Goal: Browse casually: Explore the website without a specific task or goal

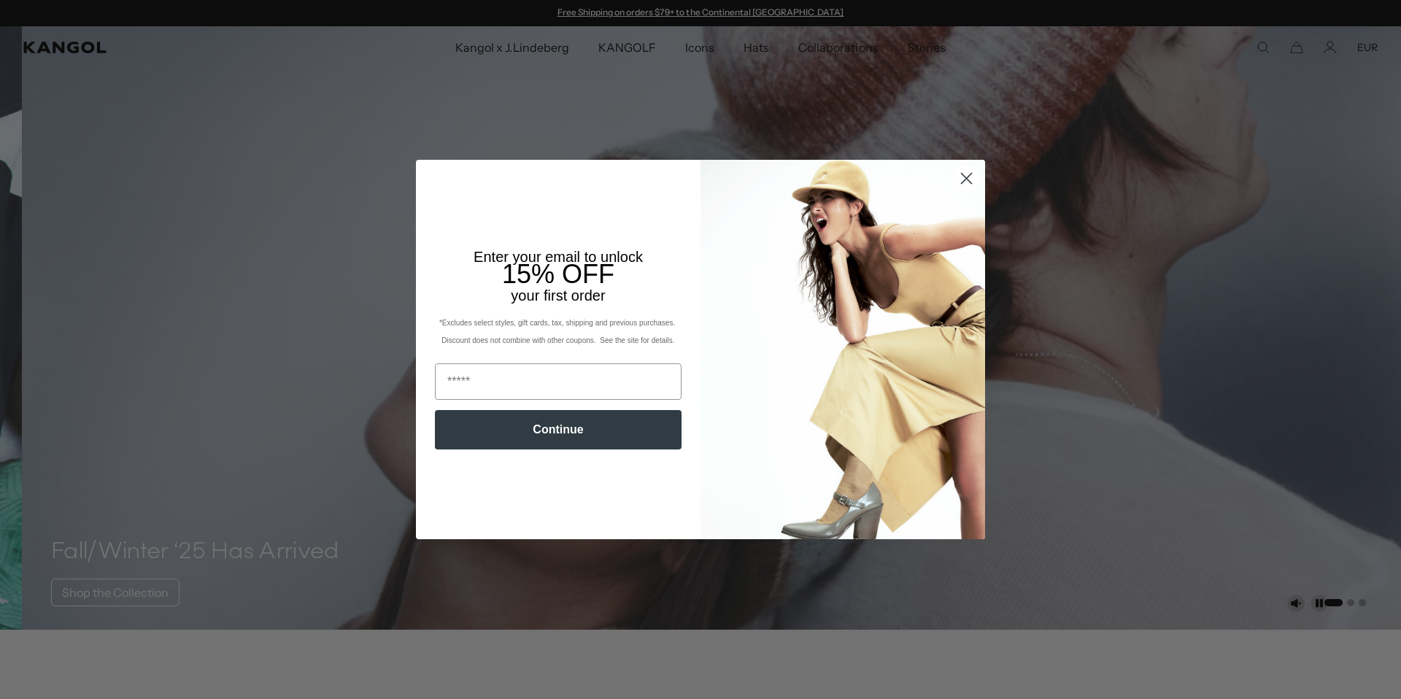
click at [962, 180] on icon "Close dialog" at bounding box center [967, 178] width 10 height 10
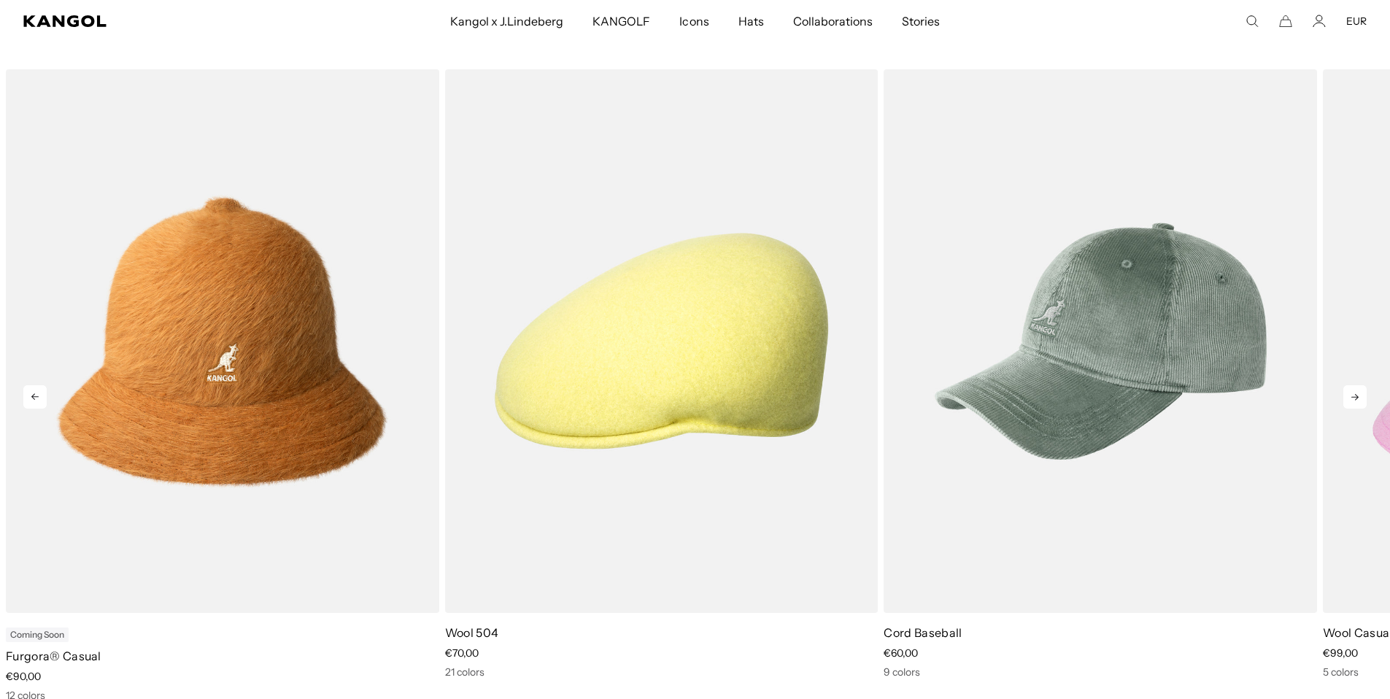
click at [1356, 398] on icon at bounding box center [1354, 397] width 7 height 7
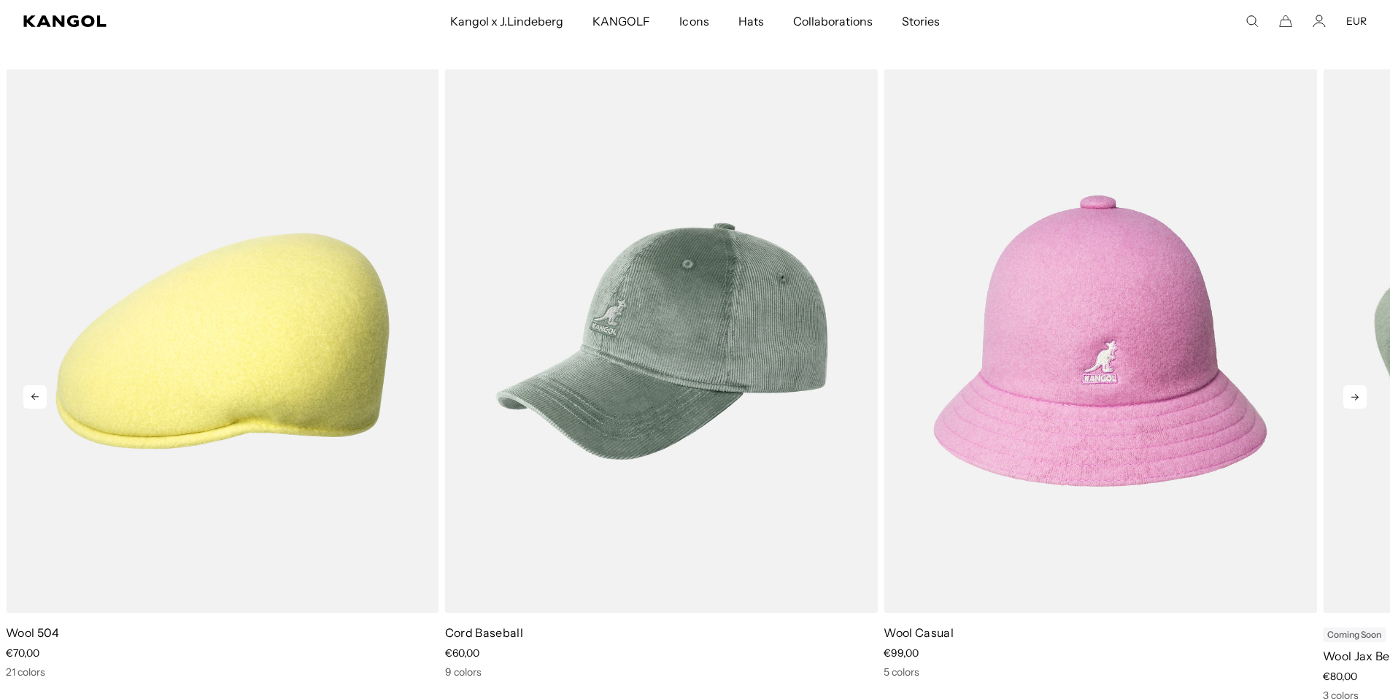
click at [1352, 399] on icon at bounding box center [1354, 396] width 23 height 23
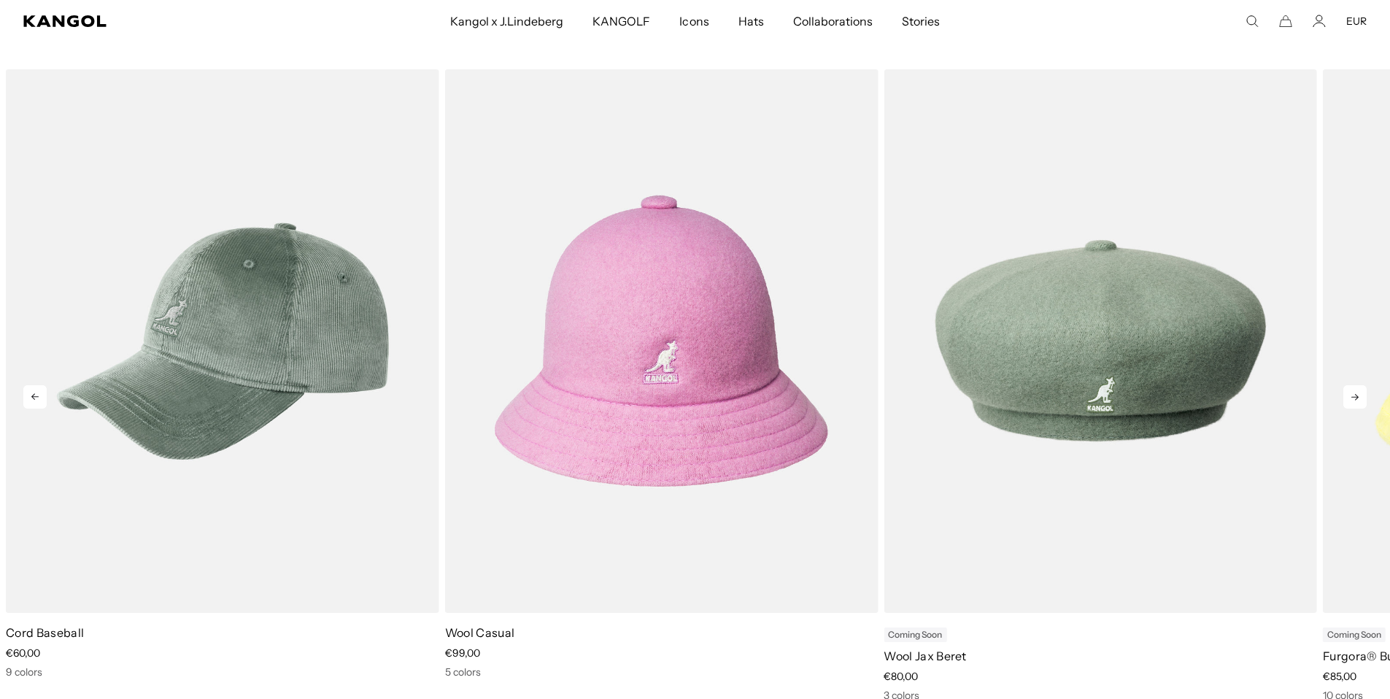
scroll to position [0, 301]
click at [1352, 399] on icon at bounding box center [1354, 396] width 23 height 23
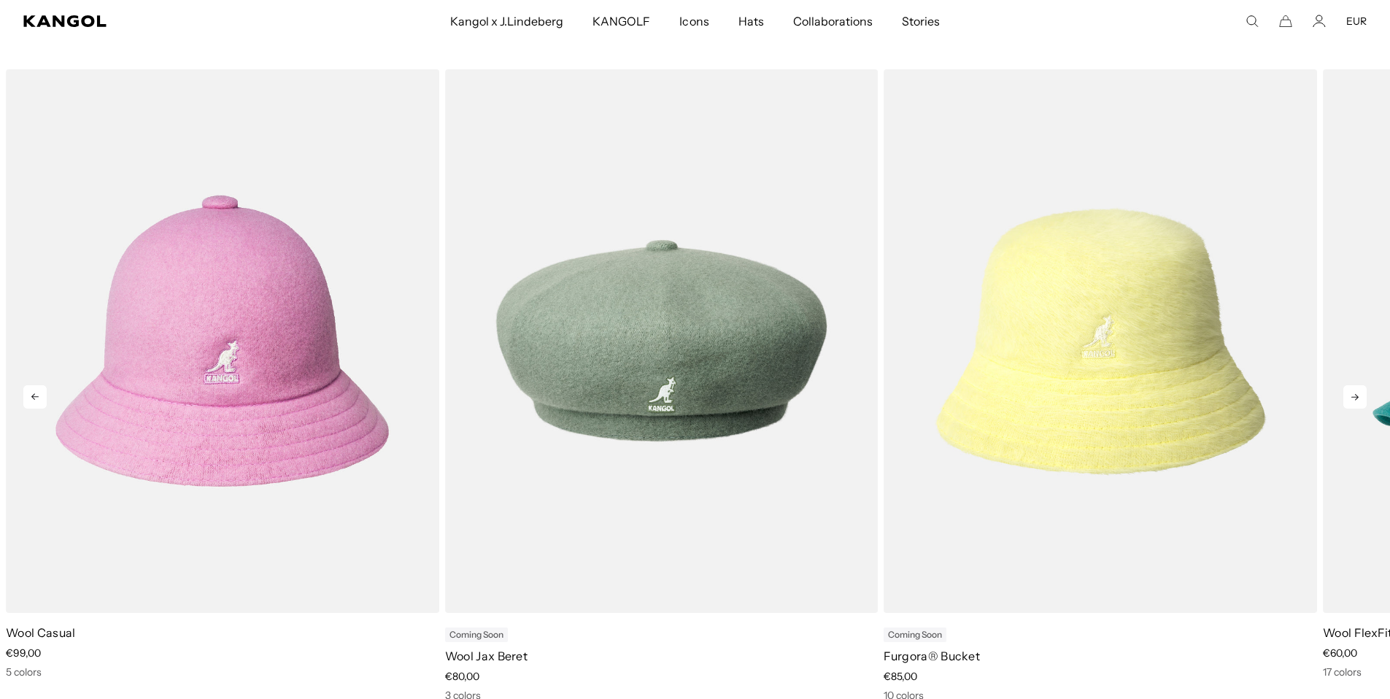
click at [1352, 399] on icon at bounding box center [1354, 396] width 23 height 23
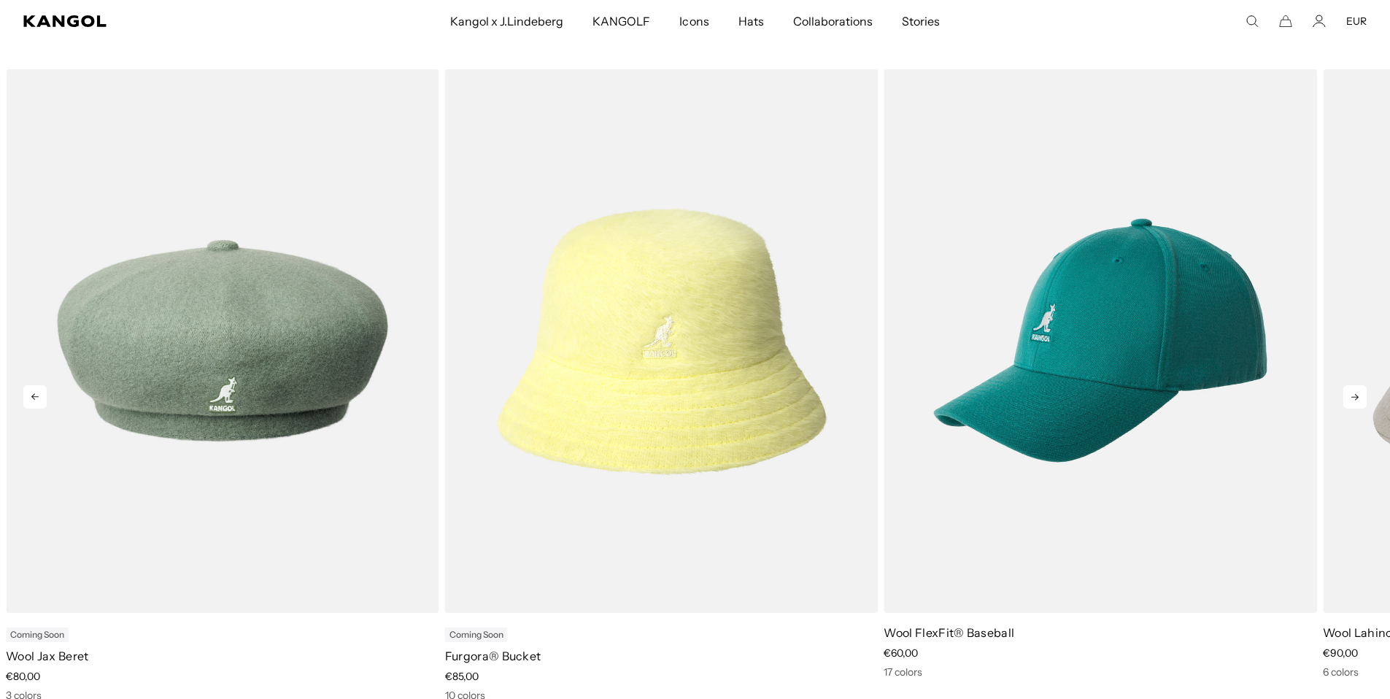
click at [1352, 399] on icon at bounding box center [1354, 396] width 23 height 23
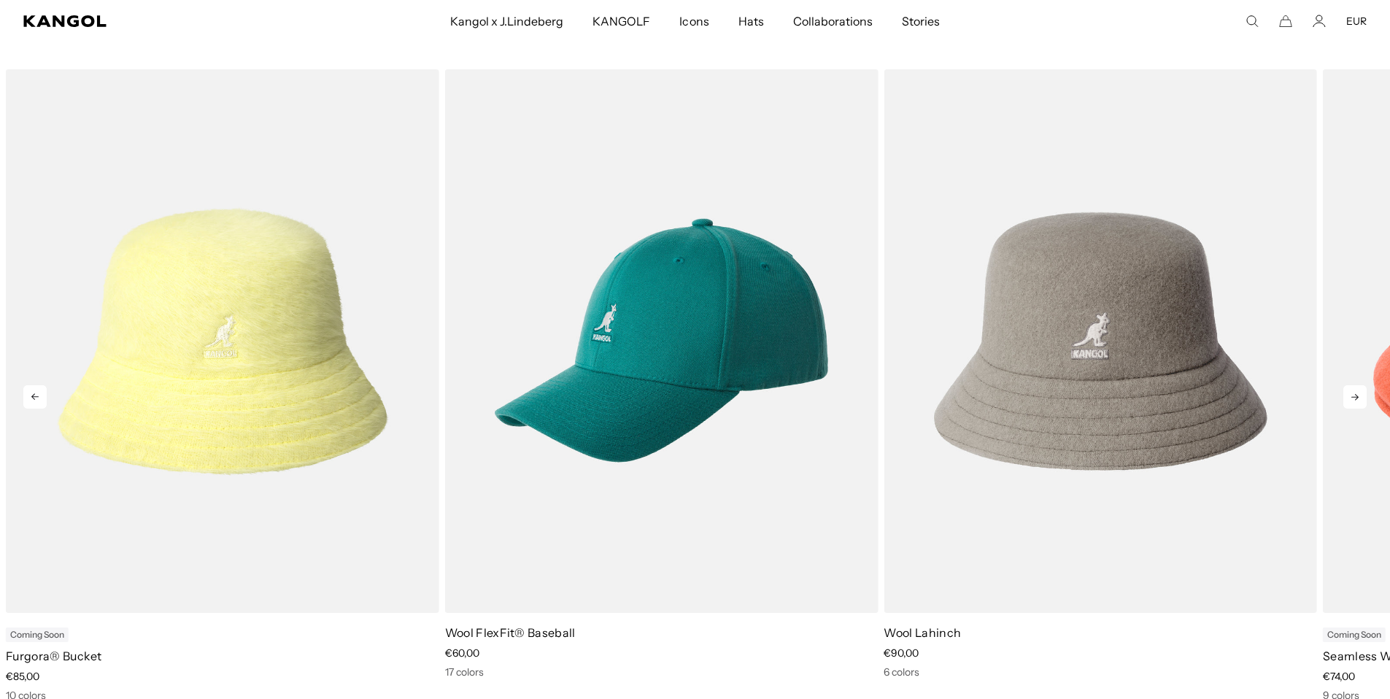
scroll to position [0, 0]
click at [1352, 399] on icon at bounding box center [1354, 396] width 23 height 23
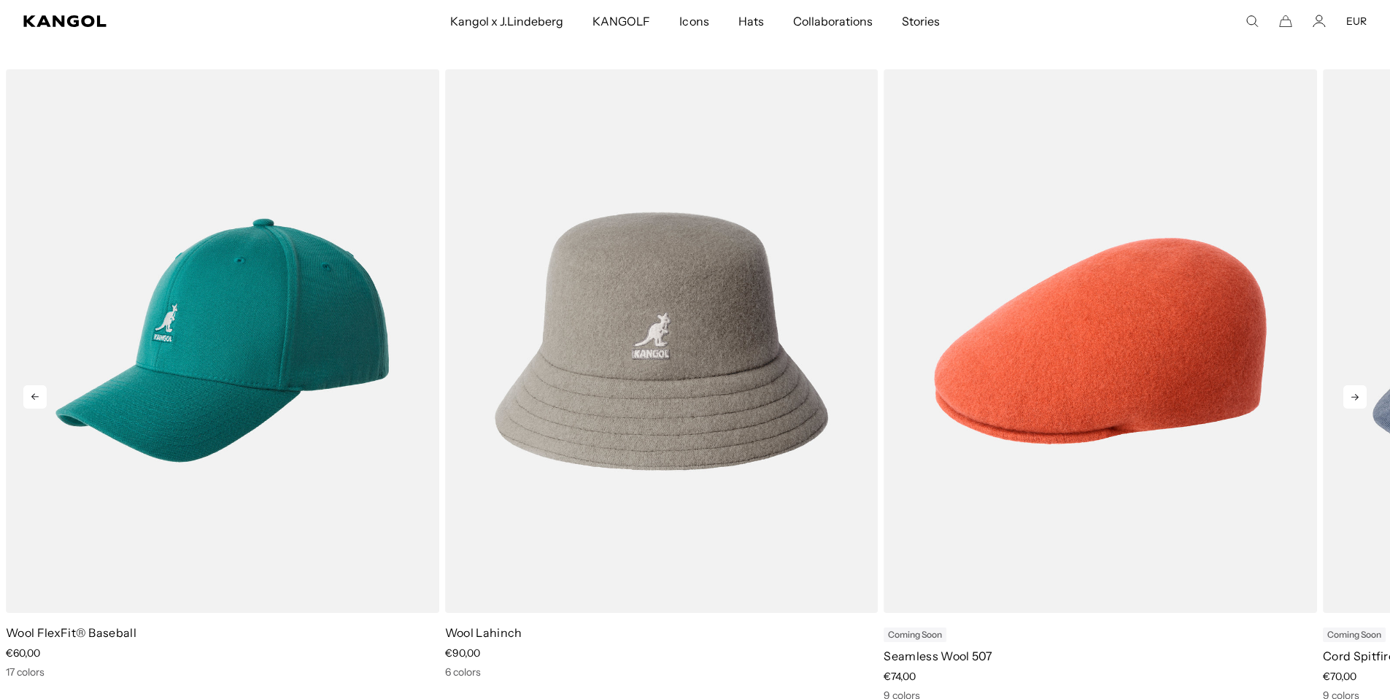
click at [1352, 399] on icon at bounding box center [1354, 396] width 23 height 23
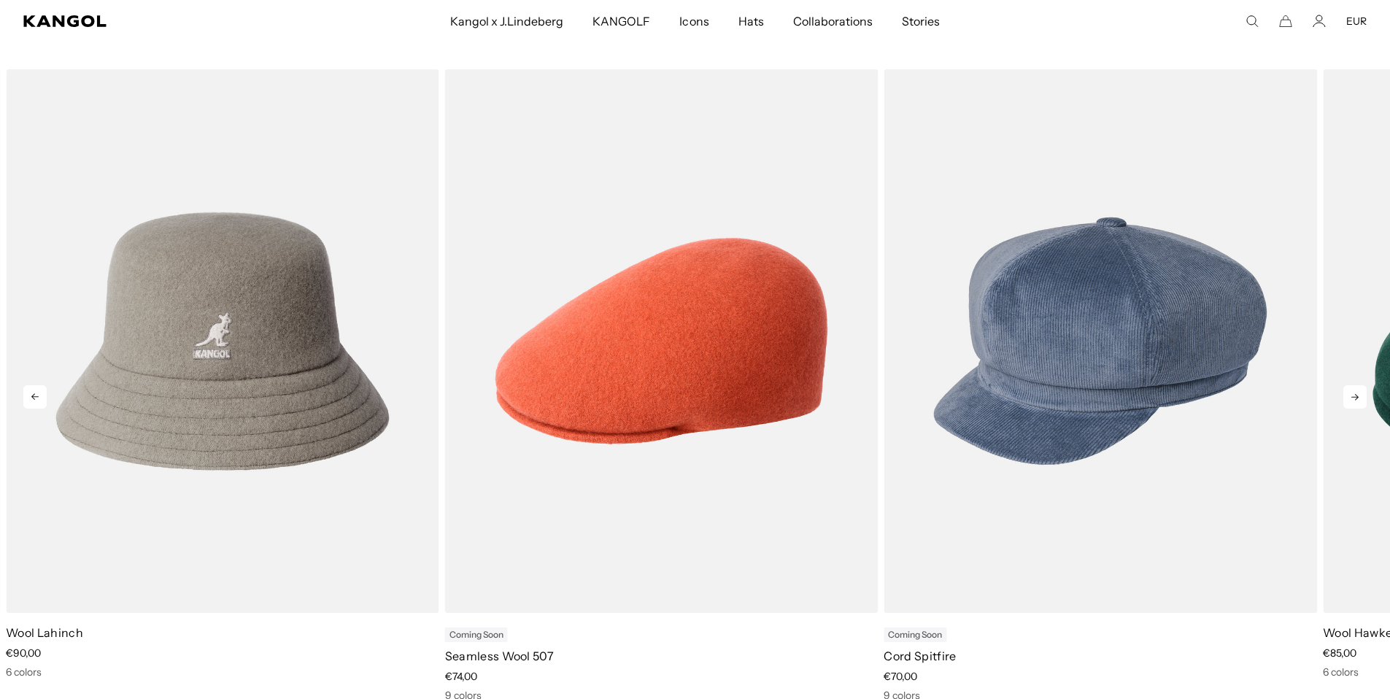
click at [1352, 399] on icon at bounding box center [1354, 396] width 23 height 23
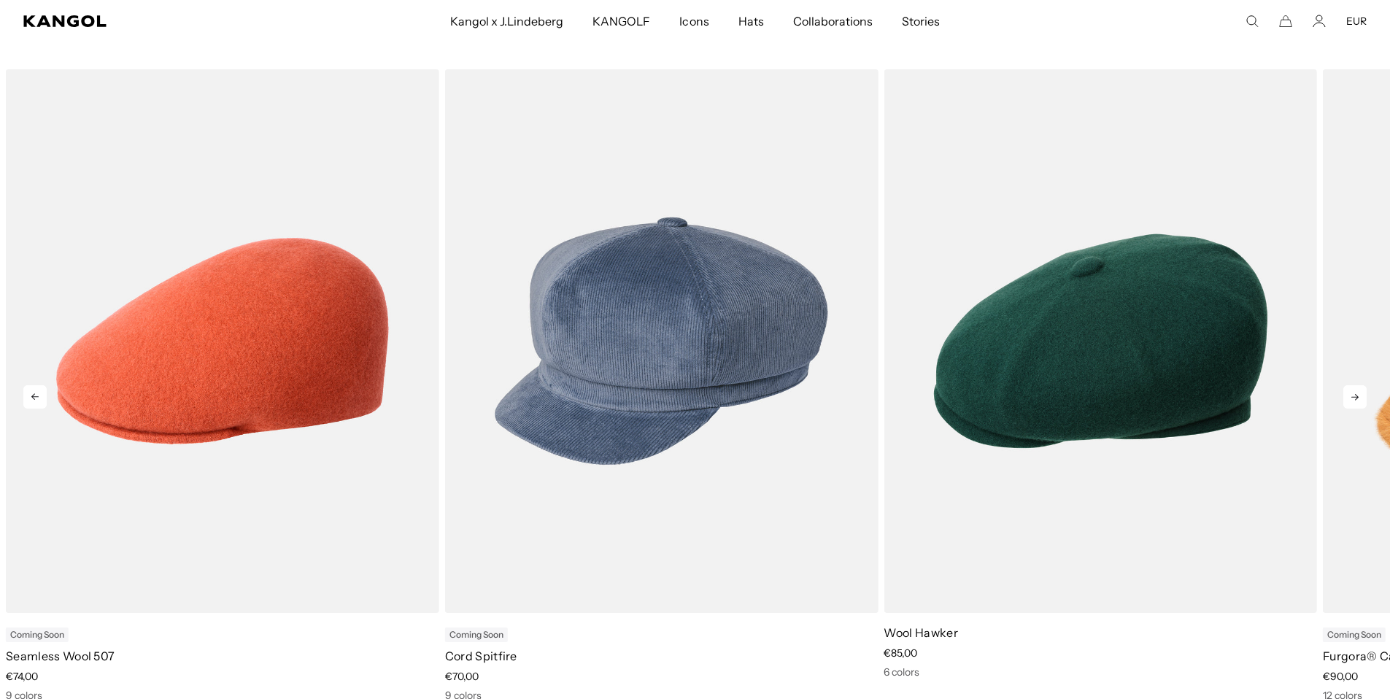
click at [1352, 399] on icon at bounding box center [1354, 396] width 23 height 23
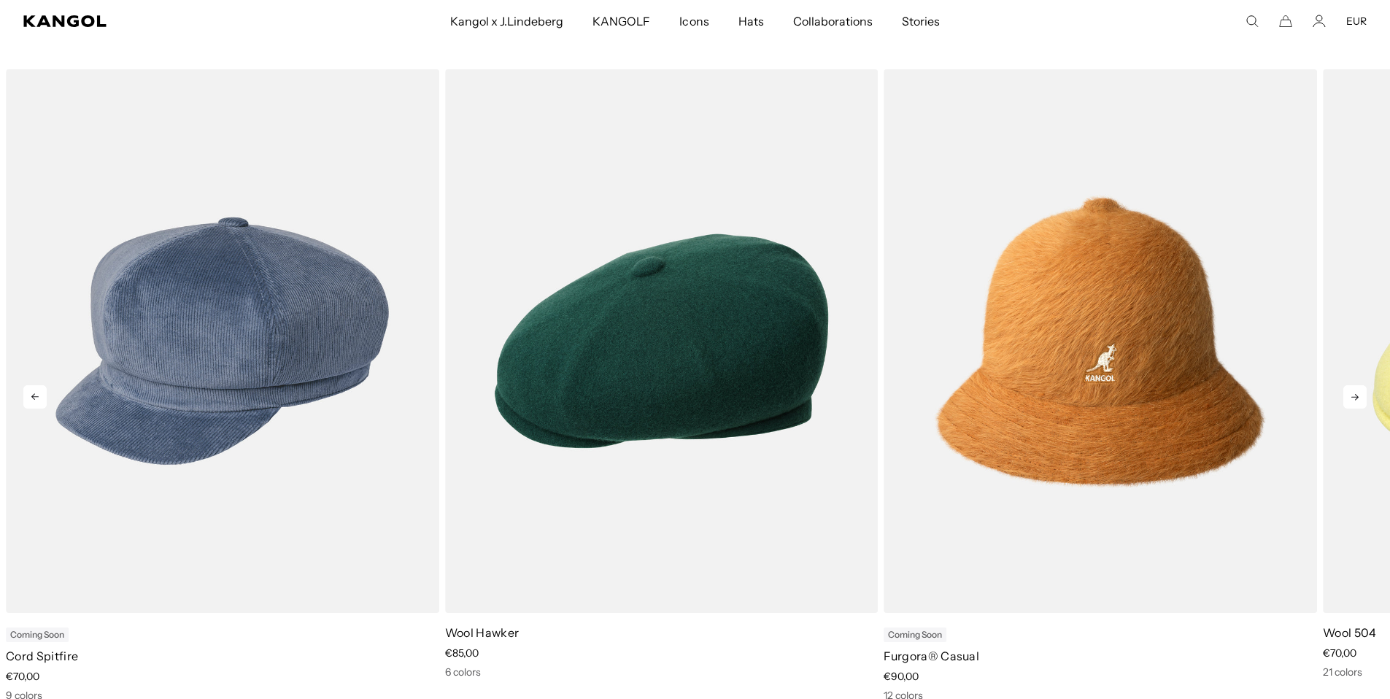
click at [1352, 399] on icon at bounding box center [1354, 396] width 23 height 23
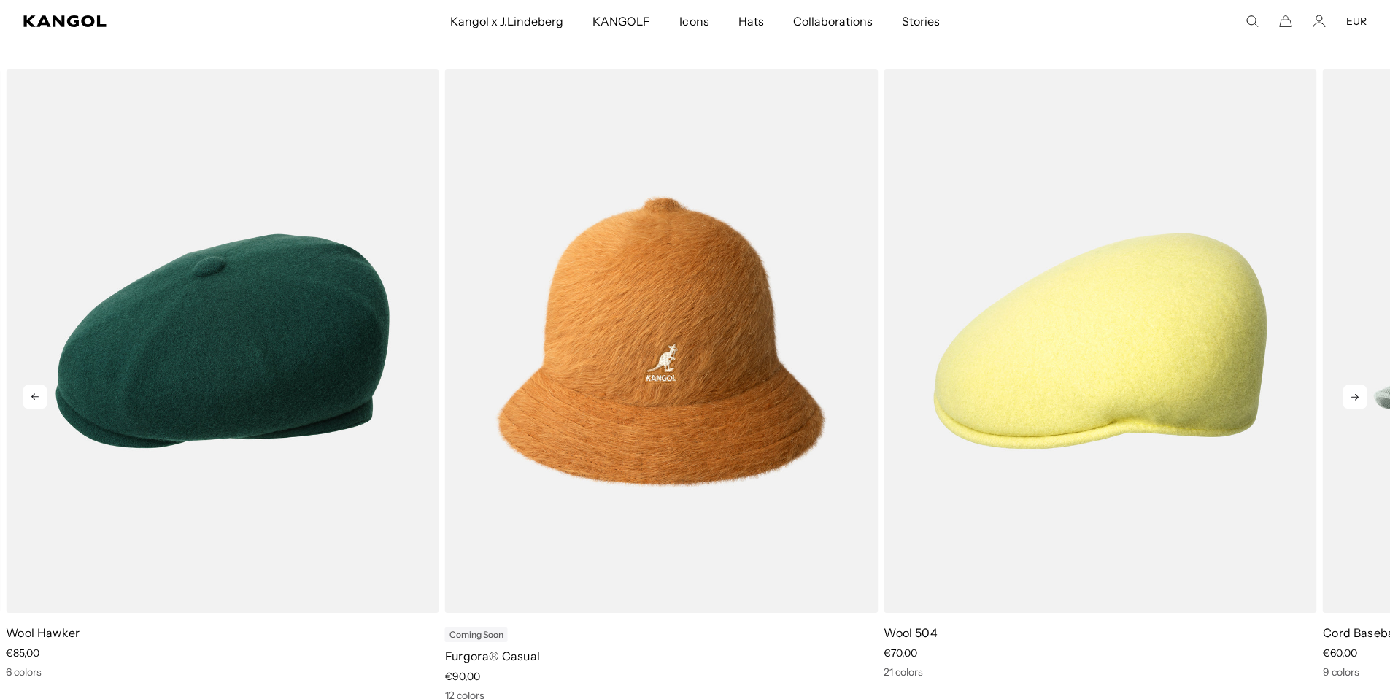
scroll to position [0, 301]
click at [1352, 399] on icon at bounding box center [1354, 396] width 23 height 23
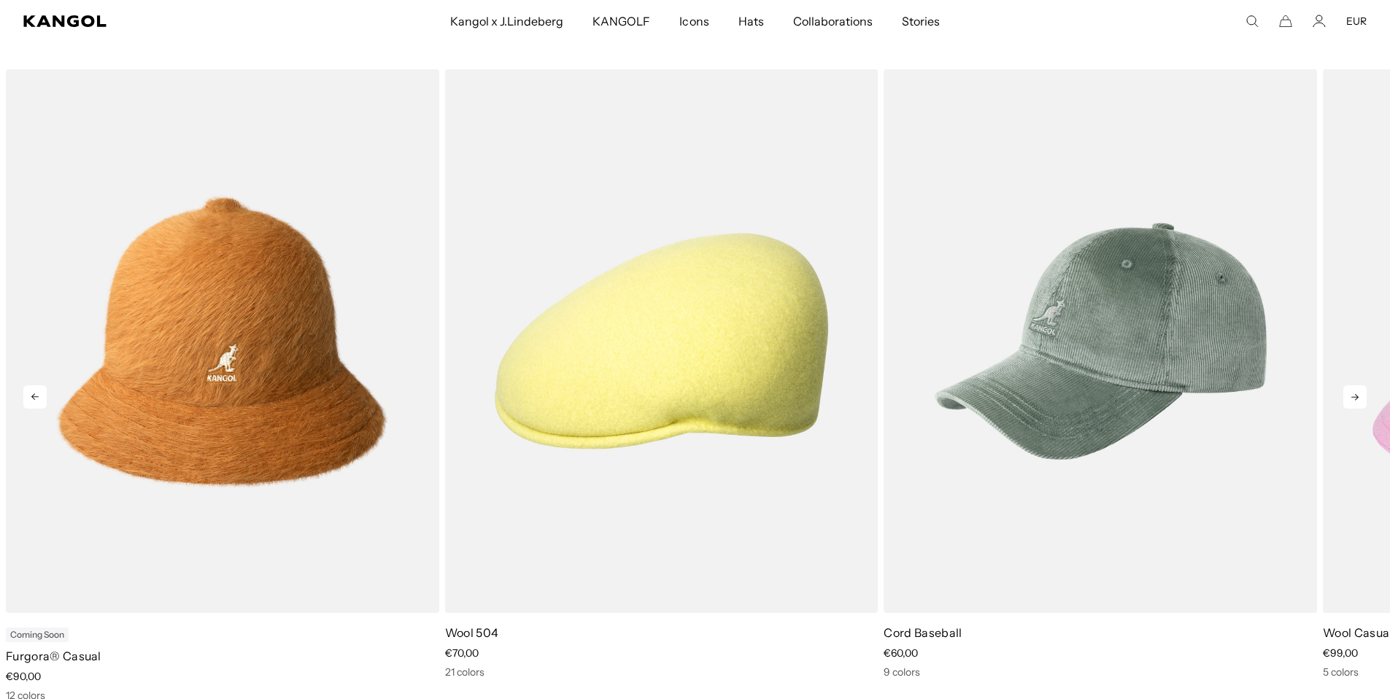
click at [1352, 399] on icon at bounding box center [1354, 396] width 23 height 23
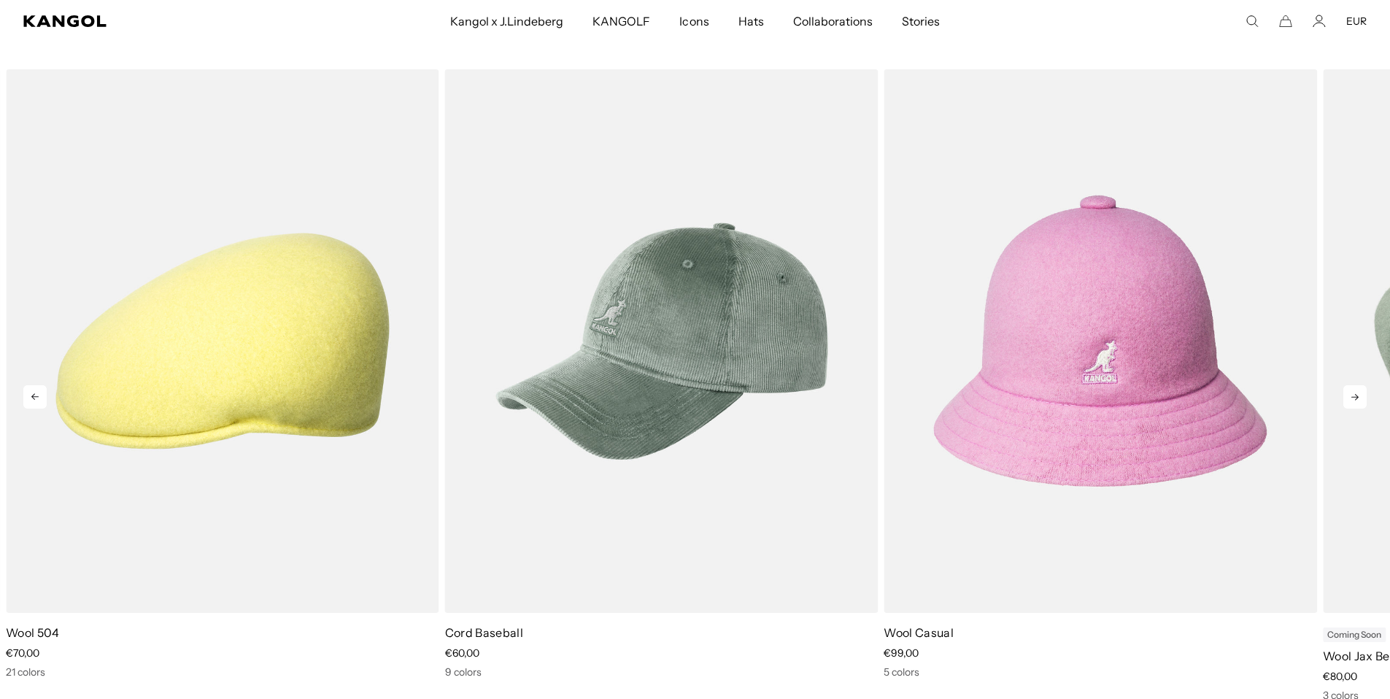
click at [1352, 399] on icon at bounding box center [1354, 396] width 23 height 23
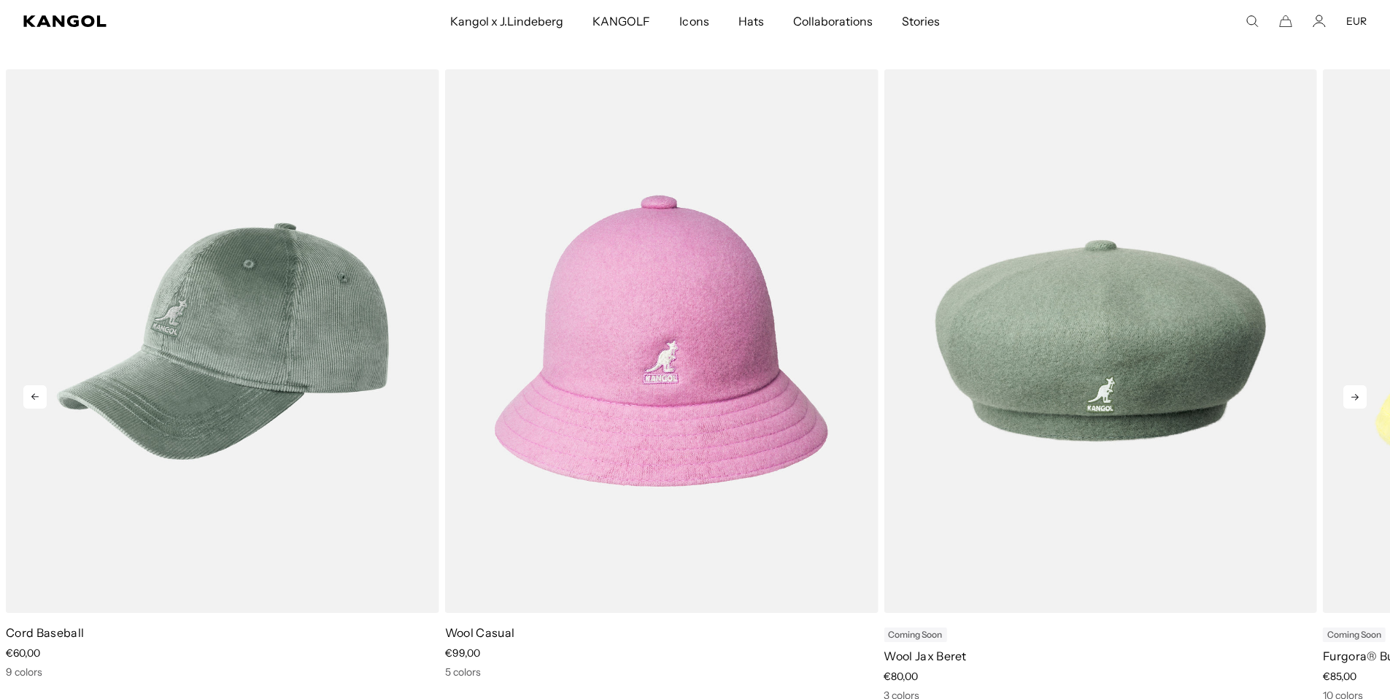
click at [1352, 399] on icon at bounding box center [1354, 396] width 23 height 23
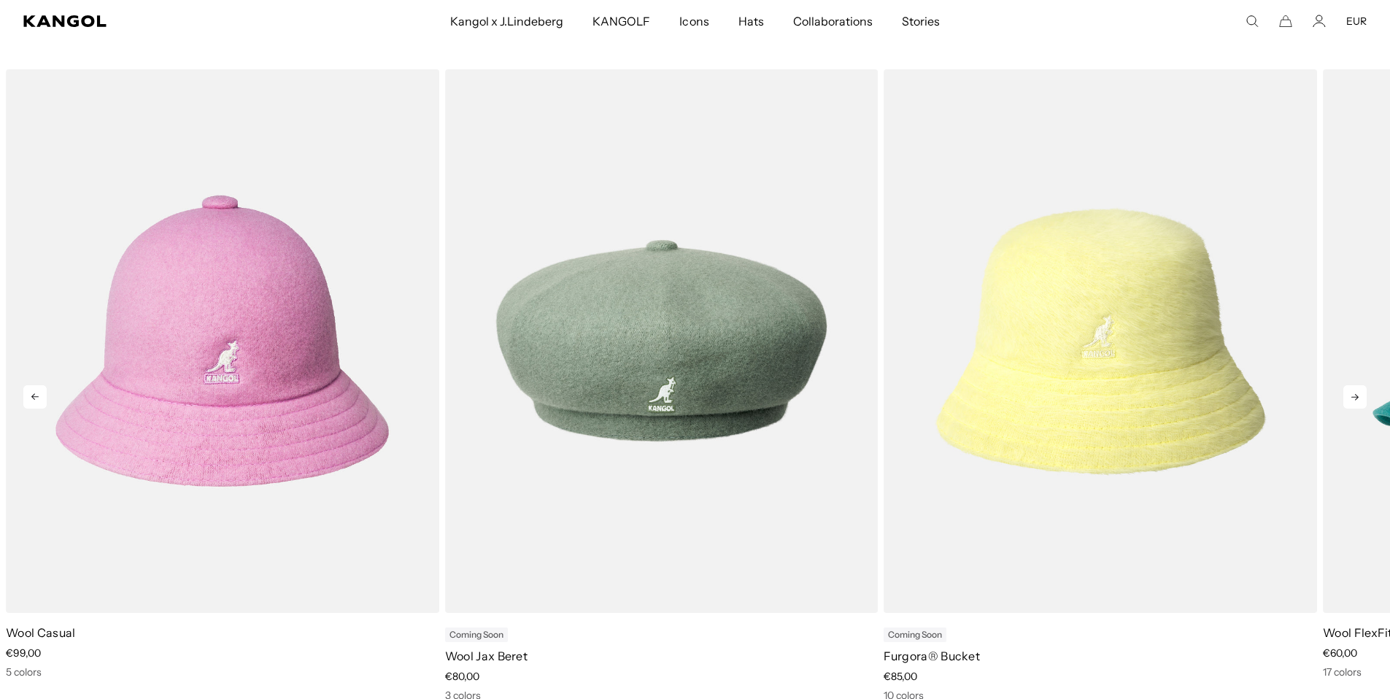
click at [1352, 399] on icon at bounding box center [1354, 396] width 23 height 23
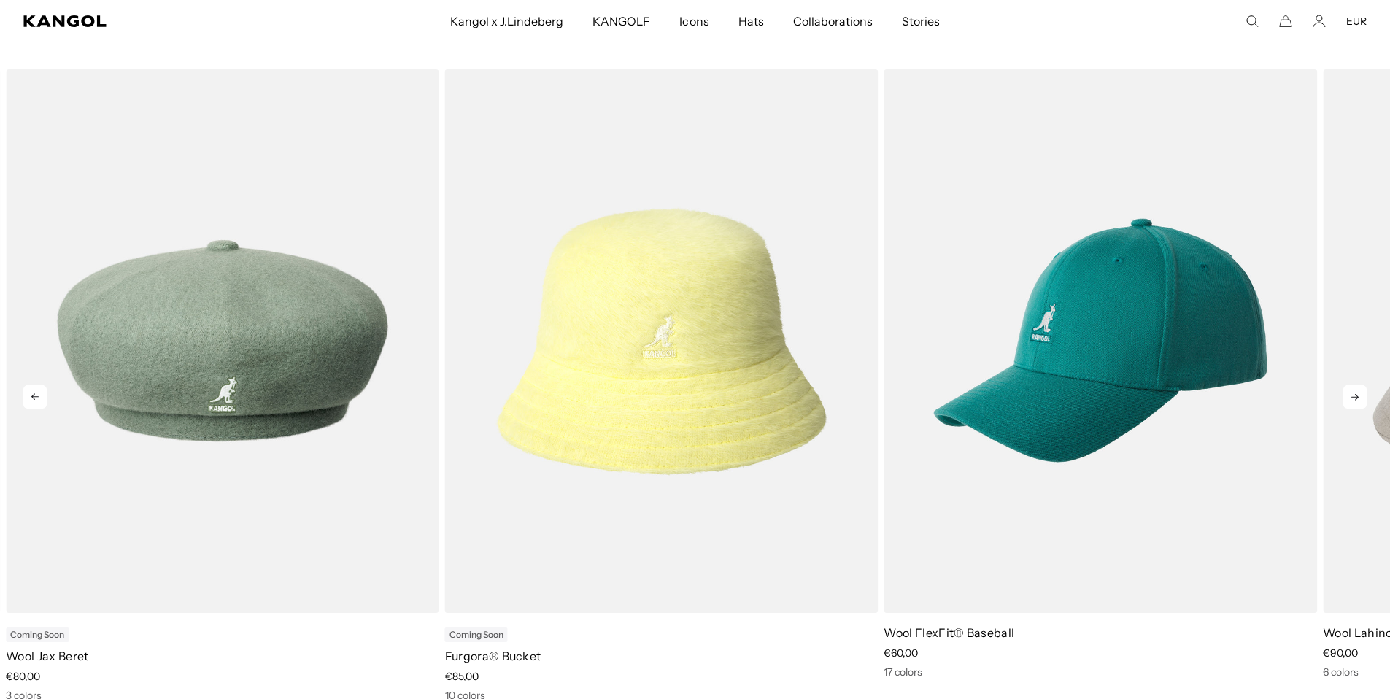
scroll to position [0, 0]
click at [1352, 399] on icon at bounding box center [1354, 396] width 23 height 23
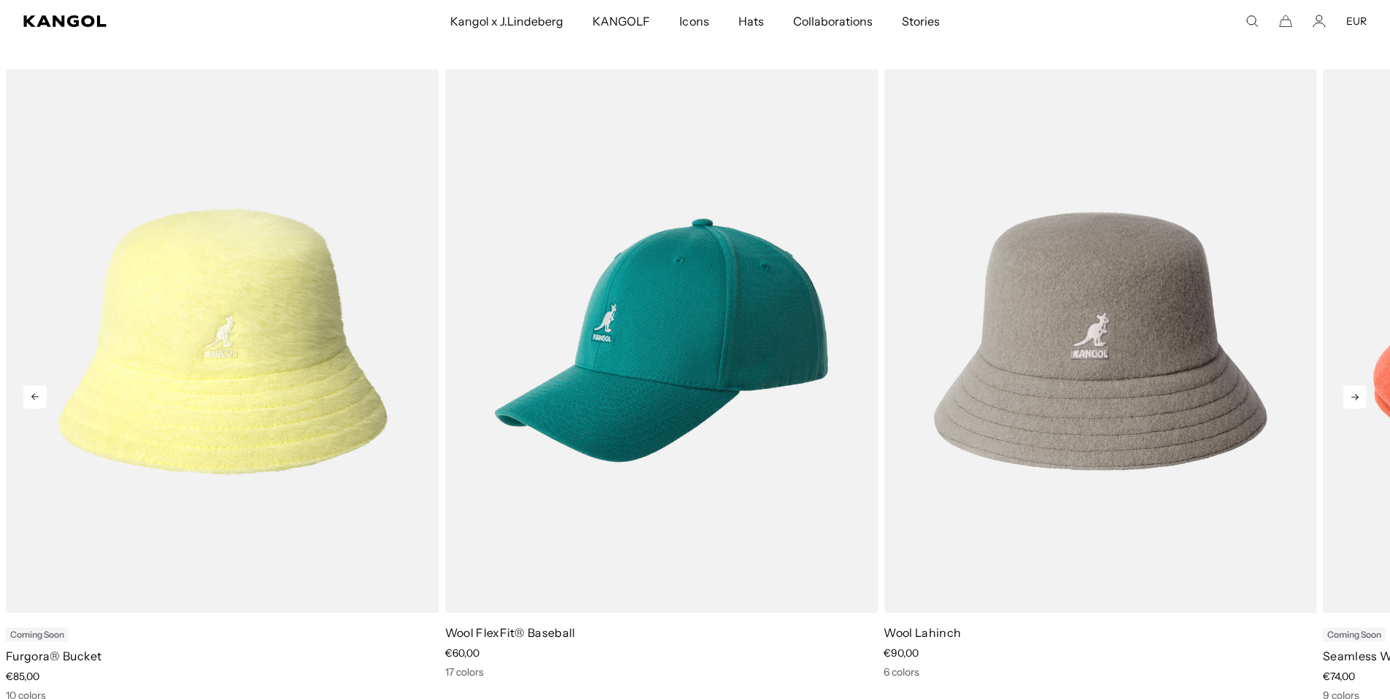
click at [1352, 399] on icon at bounding box center [1354, 396] width 23 height 23
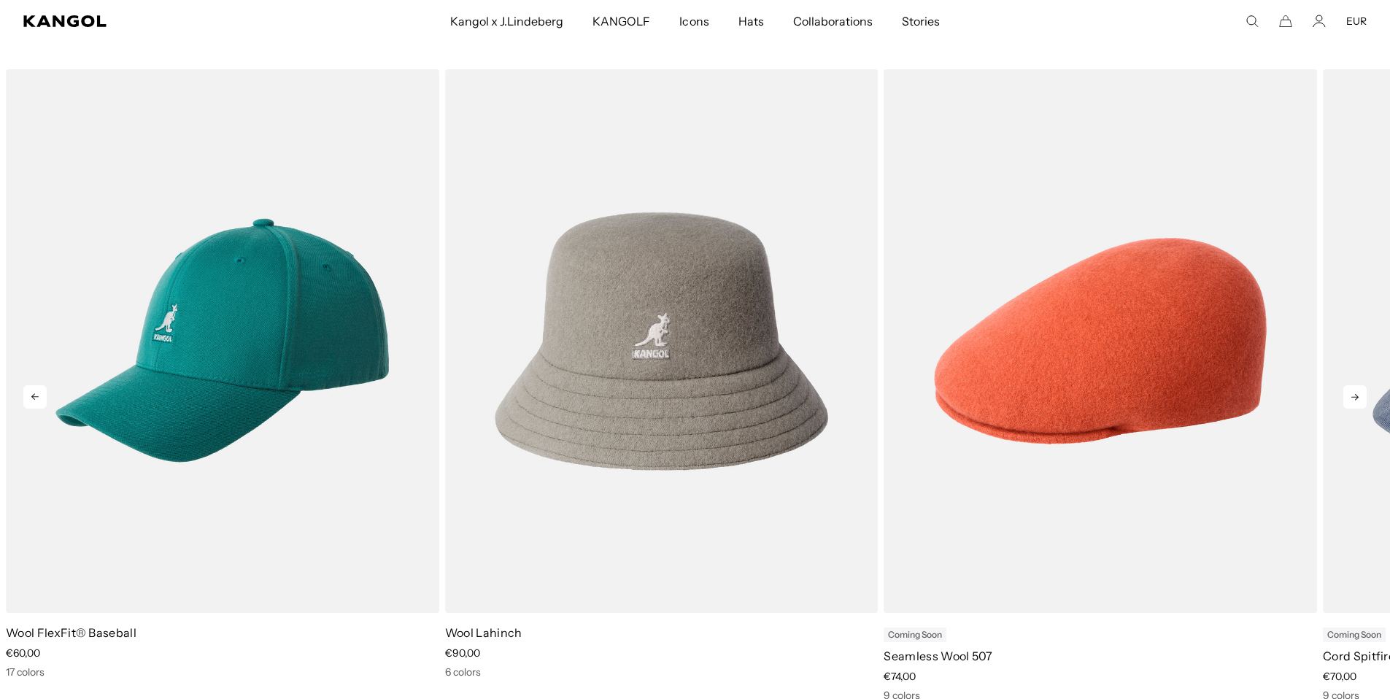
click at [1352, 399] on icon at bounding box center [1354, 396] width 23 height 23
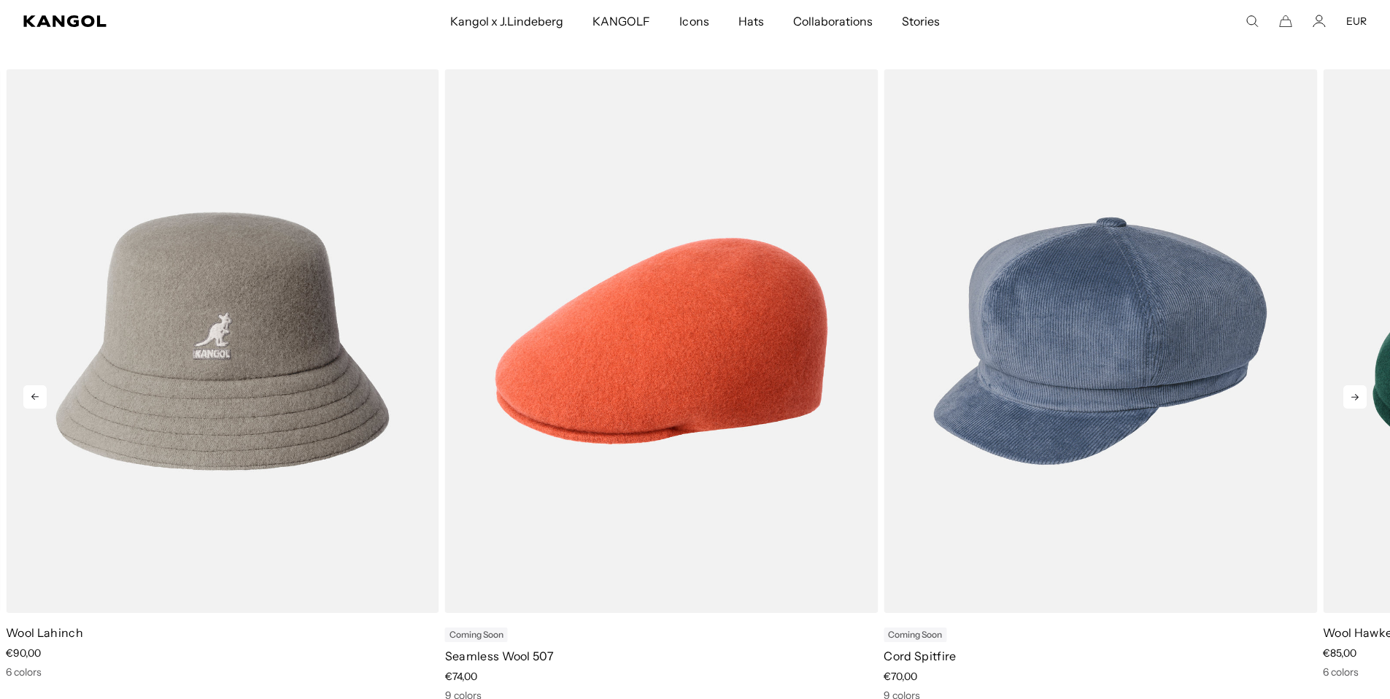
click at [1352, 399] on icon at bounding box center [1354, 396] width 23 height 23
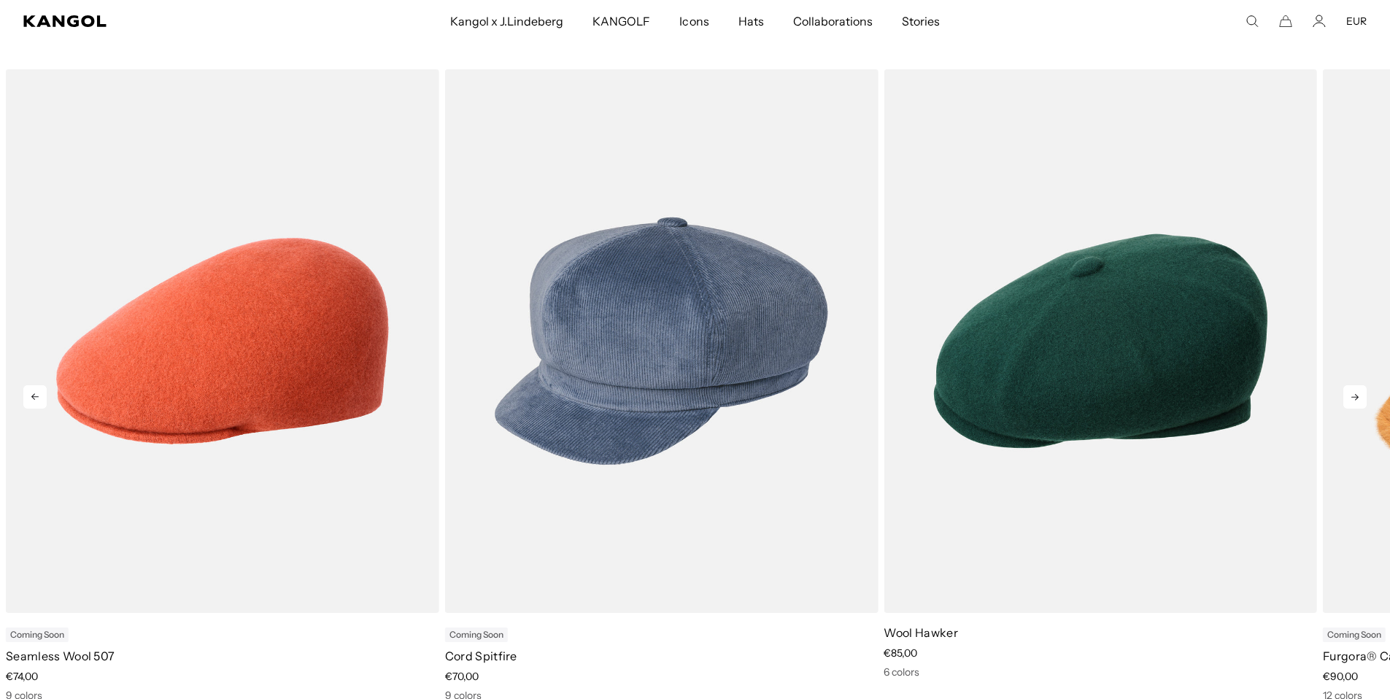
scroll to position [0, 301]
click at [1352, 399] on icon at bounding box center [1354, 396] width 23 height 23
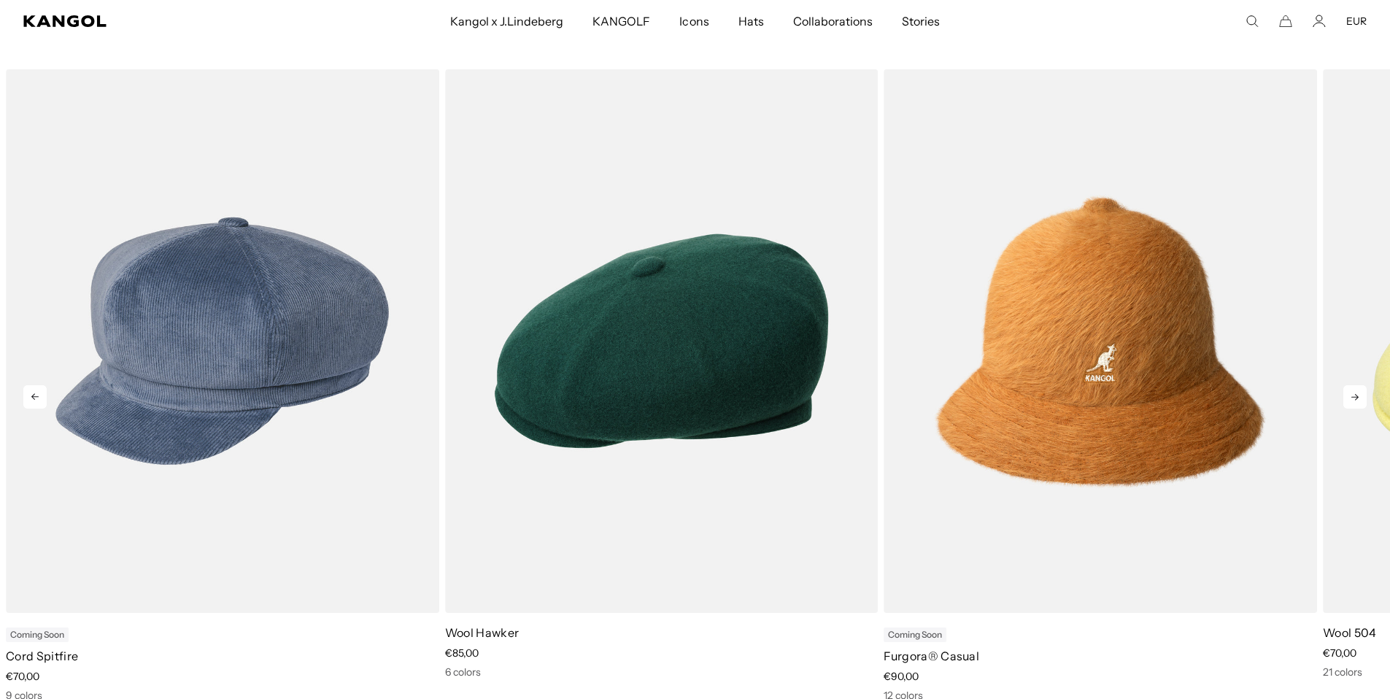
click at [1352, 399] on icon at bounding box center [1354, 396] width 23 height 23
